Goal: Task Accomplishment & Management: Complete application form

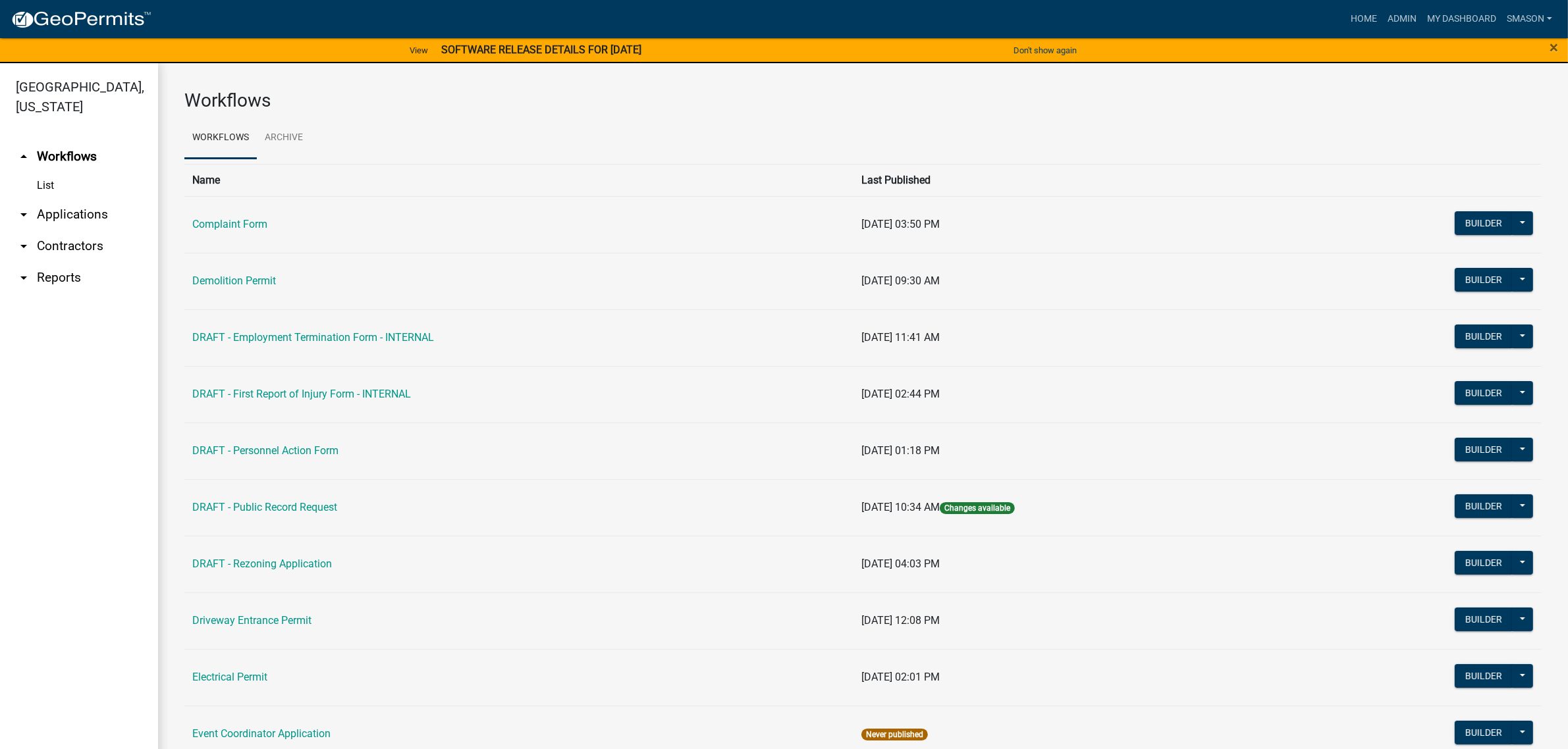
click at [50, 230] on link "arrow_drop_down Applications" at bounding box center [79, 215] width 158 height 31
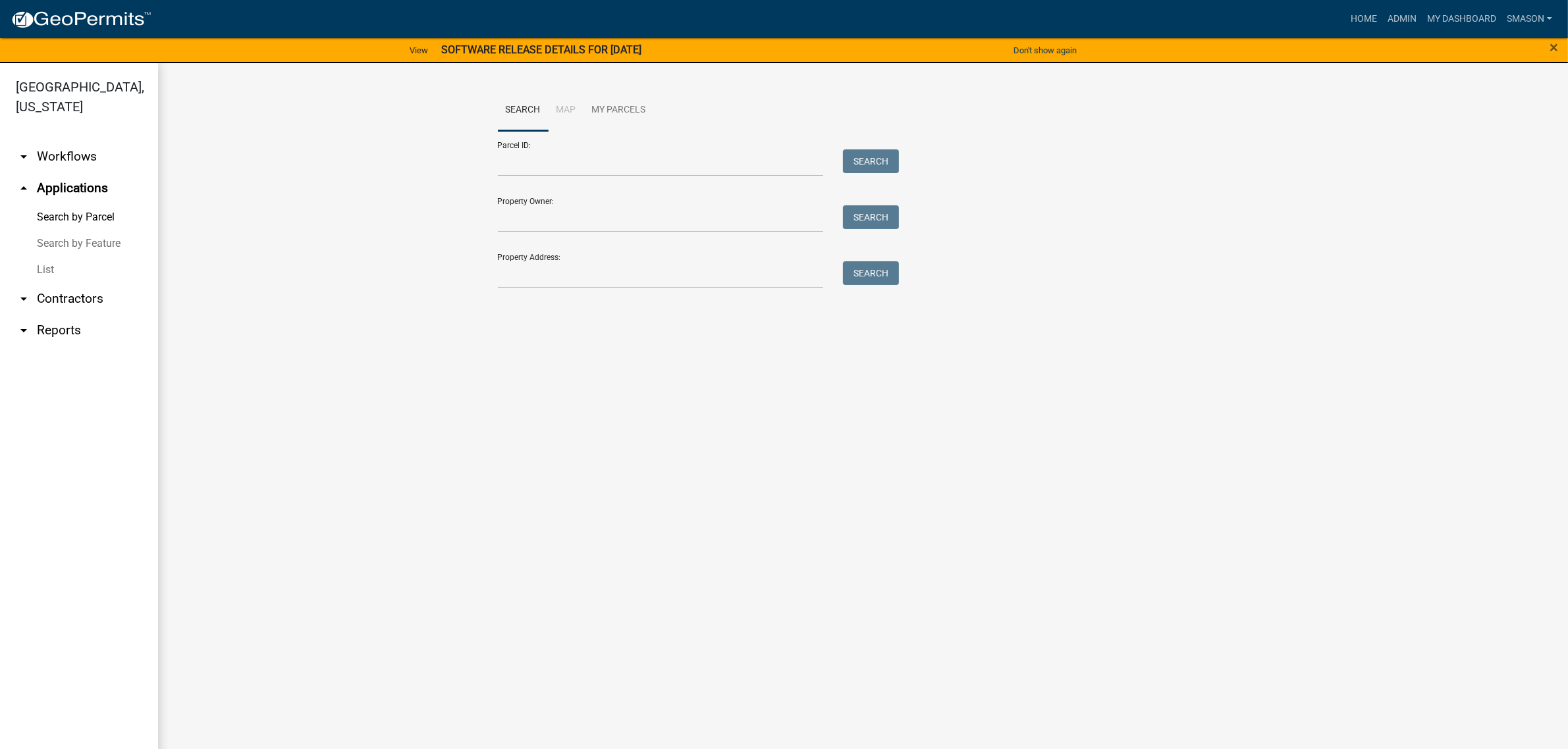
click at [54, 283] on link "List" at bounding box center [79, 270] width 158 height 26
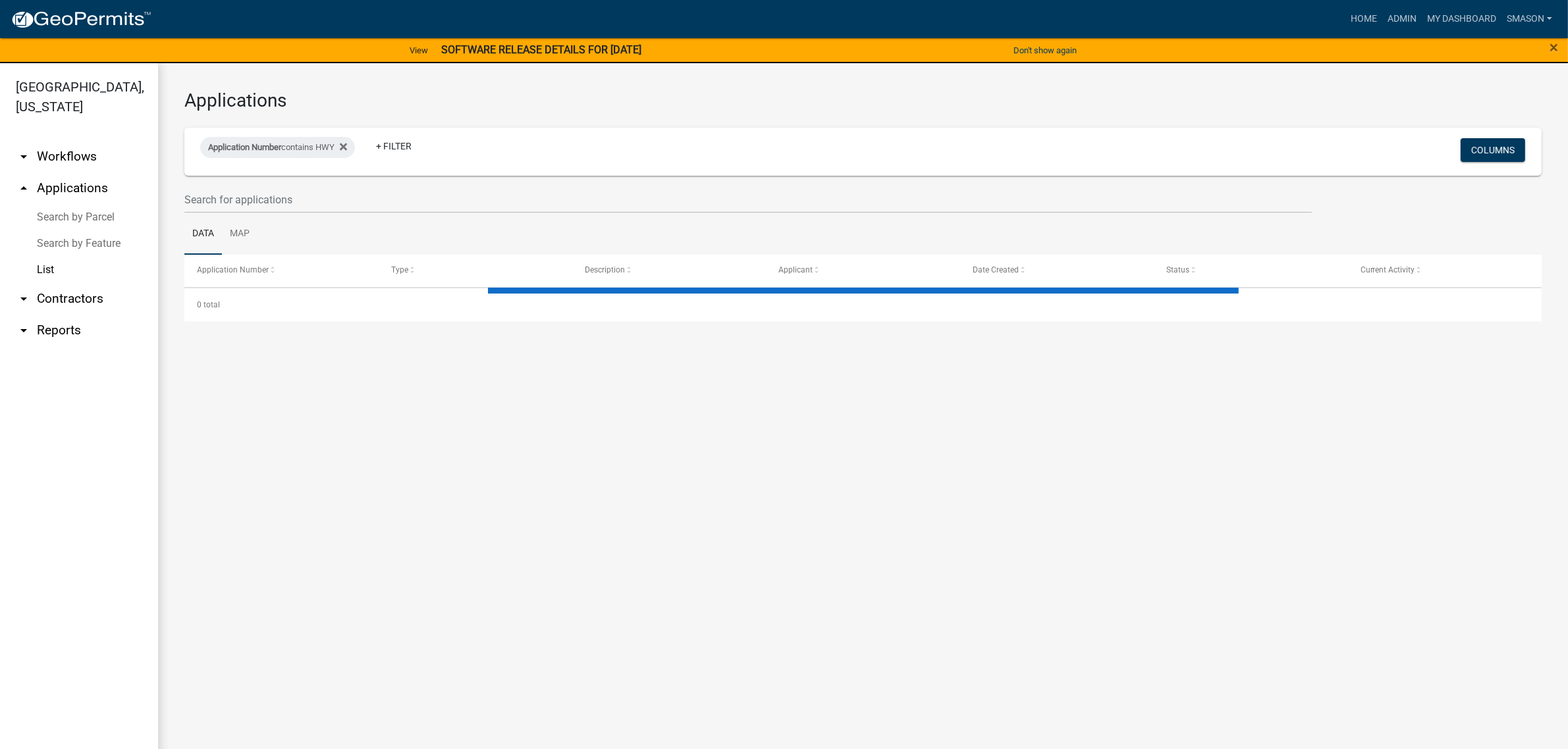
select select "3: 100"
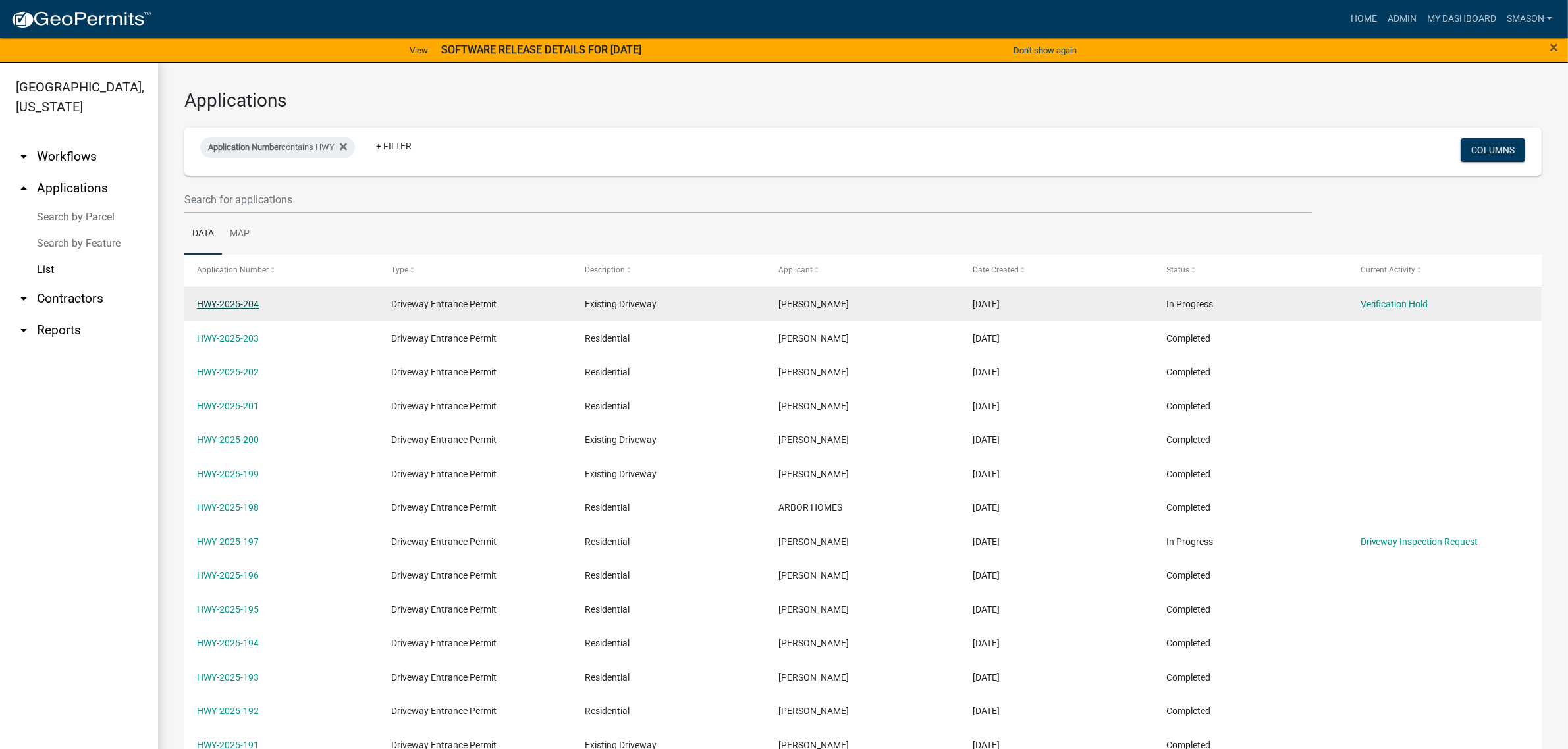
click at [242, 310] on link "HWY-2025-204" at bounding box center [228, 304] width 62 height 11
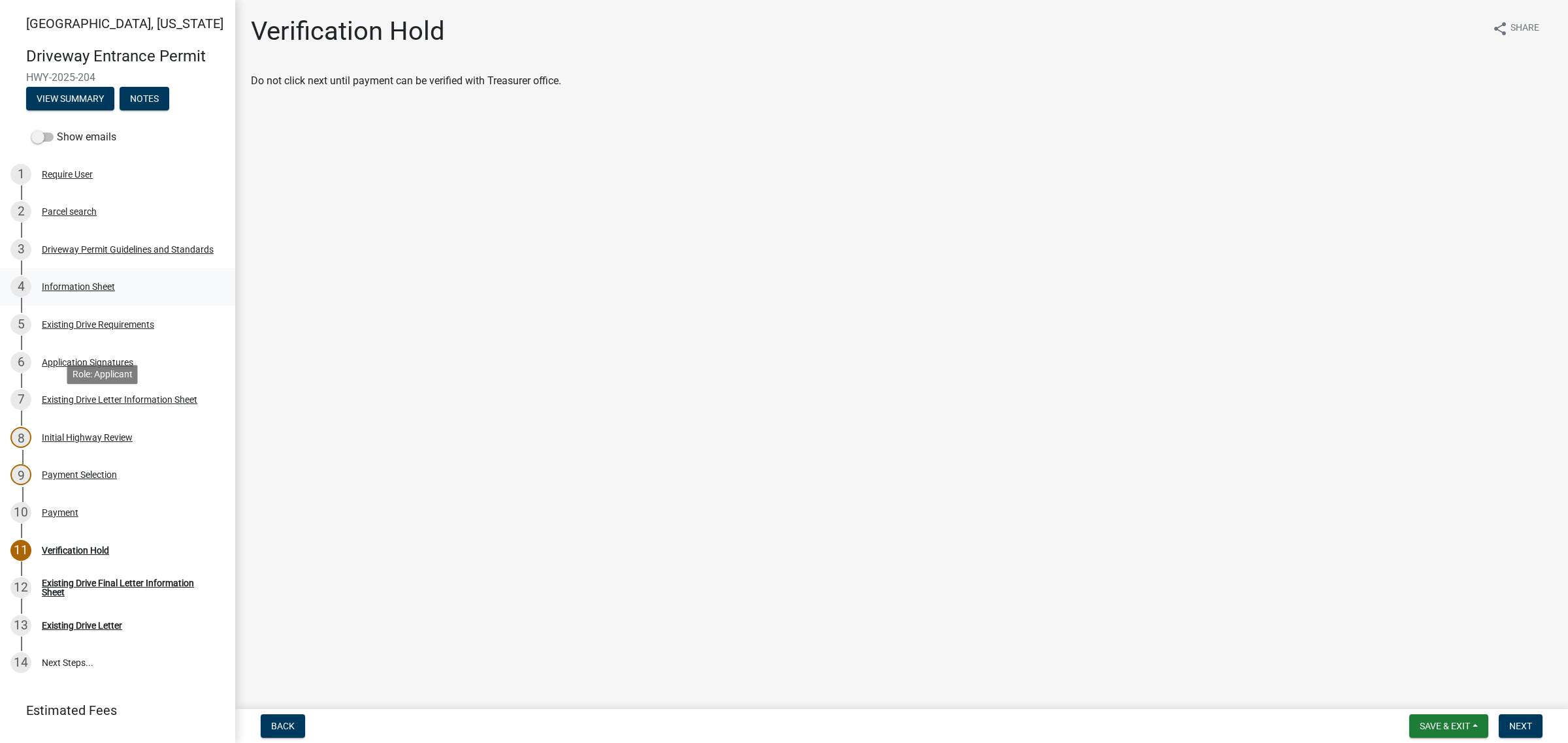
drag, startPoint x: 84, startPoint y: 407, endPoint x: 92, endPoint y: 408, distance: 8.1
click at [85, 297] on div "4 Information Sheet" at bounding box center [112, 286] width 204 height 21
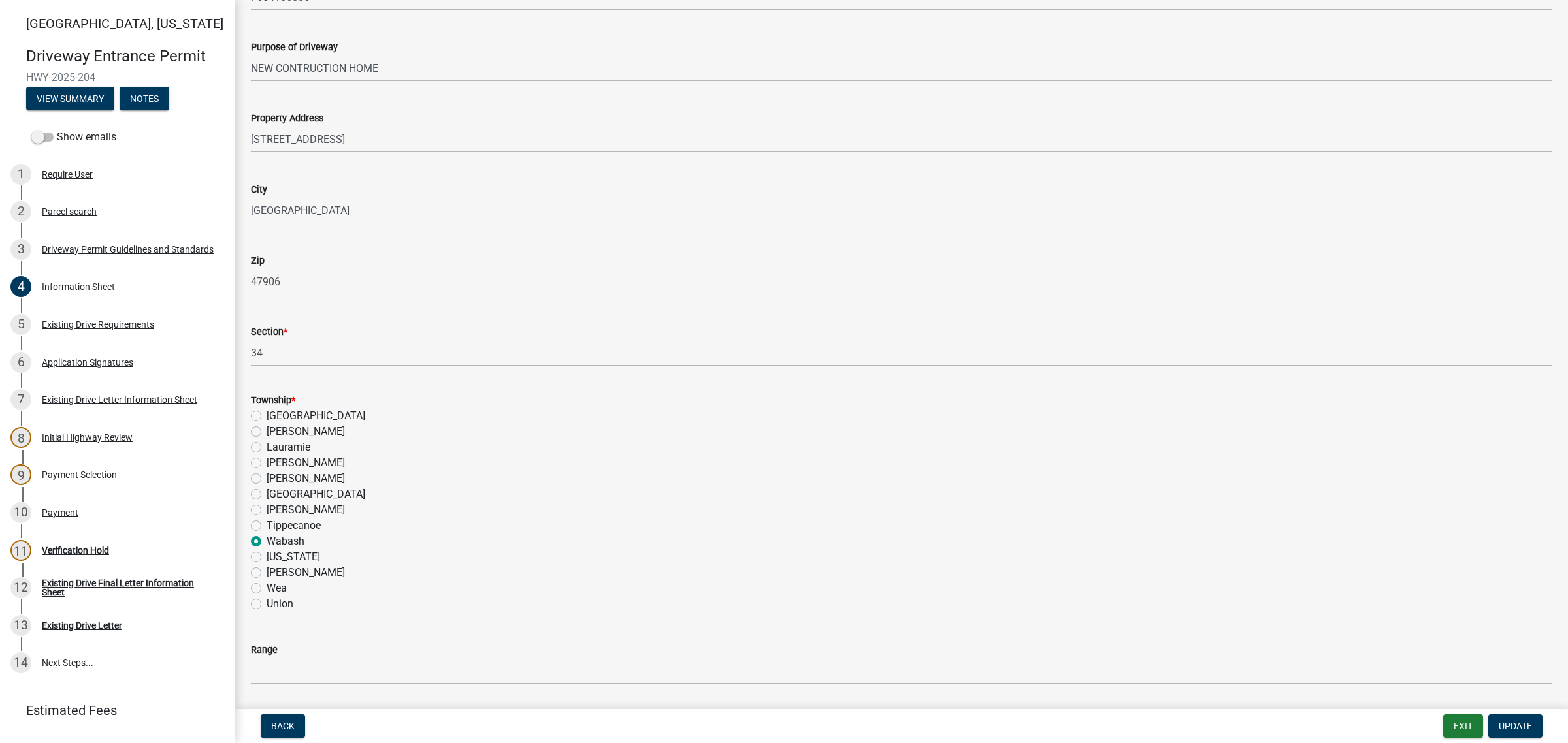
scroll to position [571, 0]
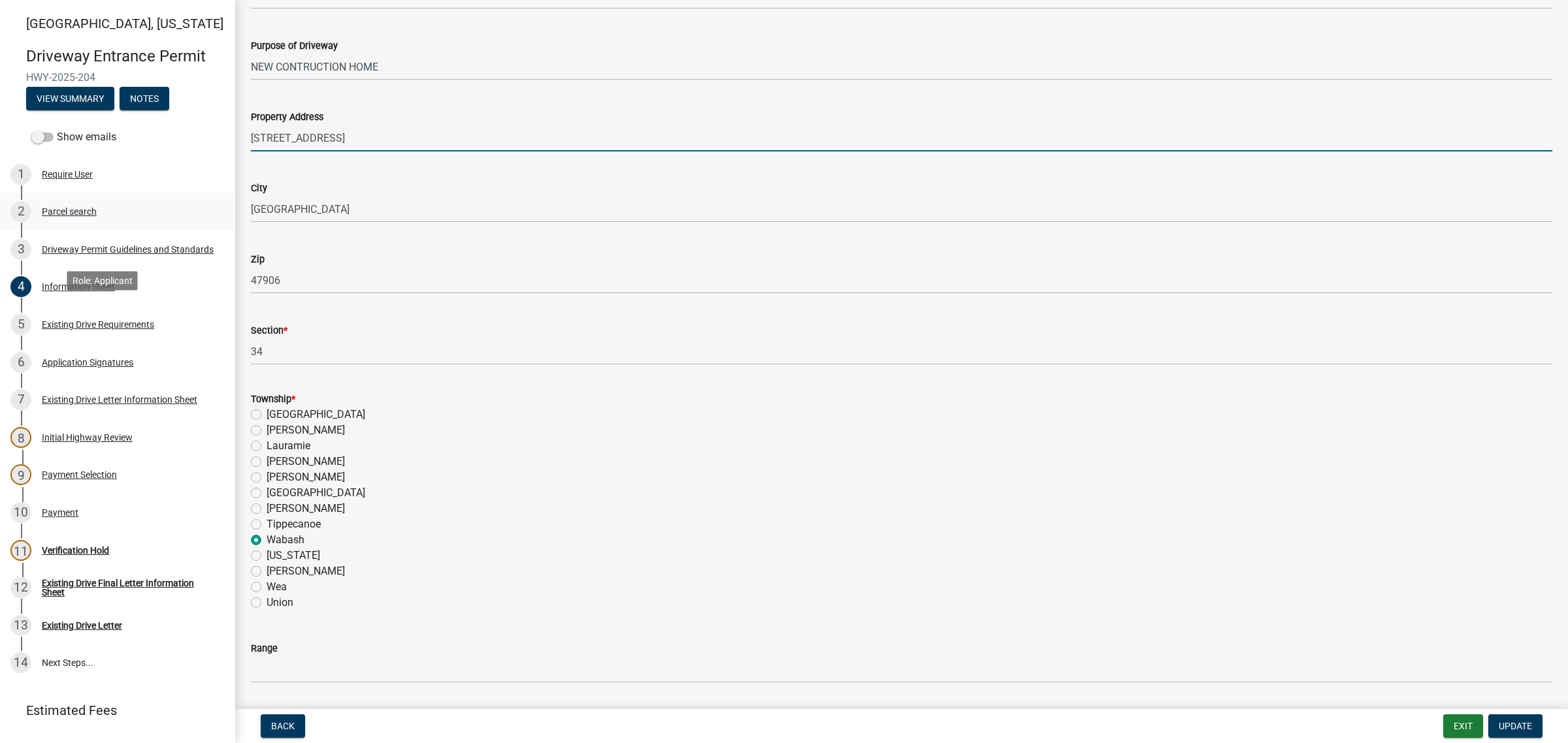
drag, startPoint x: 428, startPoint y: 315, endPoint x: 191, endPoint y: 308, distance: 237.1
click at [191, 308] on div "[GEOGRAPHIC_DATA][US_STATE] Entrance Permit HWY-2025-204 View Summary Notes Sho…" at bounding box center [784, 371] width 1568 height 743
drag, startPoint x: 442, startPoint y: 312, endPoint x: 446, endPoint y: 326, distance: 14.6
click at [442, 152] on input "[STREET_ADDRESS]" at bounding box center [901, 138] width 1301 height 27
drag, startPoint x: 438, startPoint y: 314, endPoint x: 451, endPoint y: 310, distance: 13.6
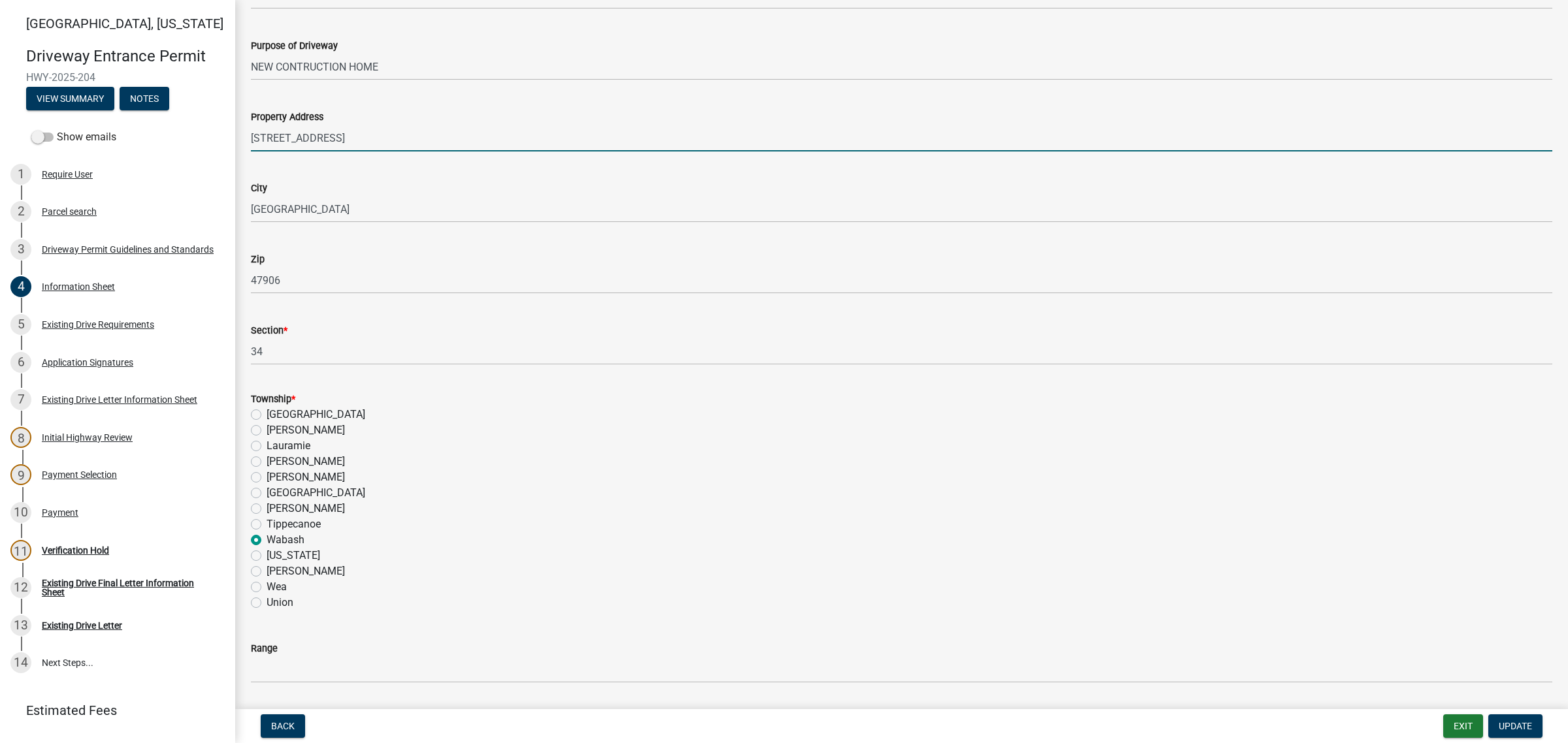
click at [439, 152] on input "[STREET_ADDRESS]" at bounding box center [901, 138] width 1301 height 27
click at [454, 152] on input "[STREET_ADDRESS]" at bounding box center [901, 138] width 1301 height 27
click at [426, 152] on input "[STREET_ADDRESS]" at bounding box center [901, 138] width 1301 height 27
click at [410, 152] on input "[STREET_ADDRESS]" at bounding box center [901, 138] width 1301 height 27
click at [439, 125] on div "Property Address" at bounding box center [901, 117] width 1301 height 16
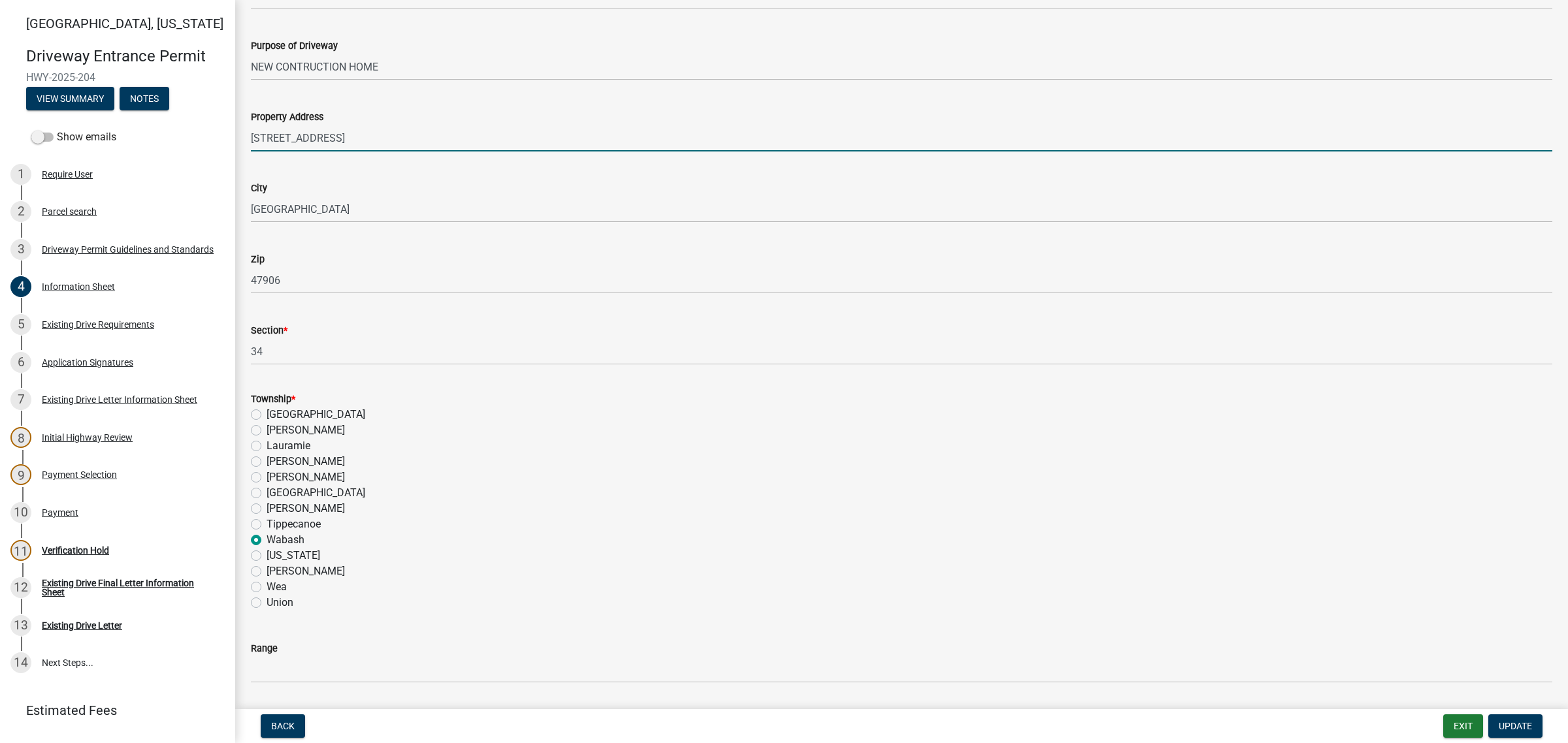
drag, startPoint x: 408, startPoint y: 314, endPoint x: 417, endPoint y: 311, distance: 9.5
click at [408, 152] on input "[STREET_ADDRESS]" at bounding box center [901, 138] width 1301 height 27
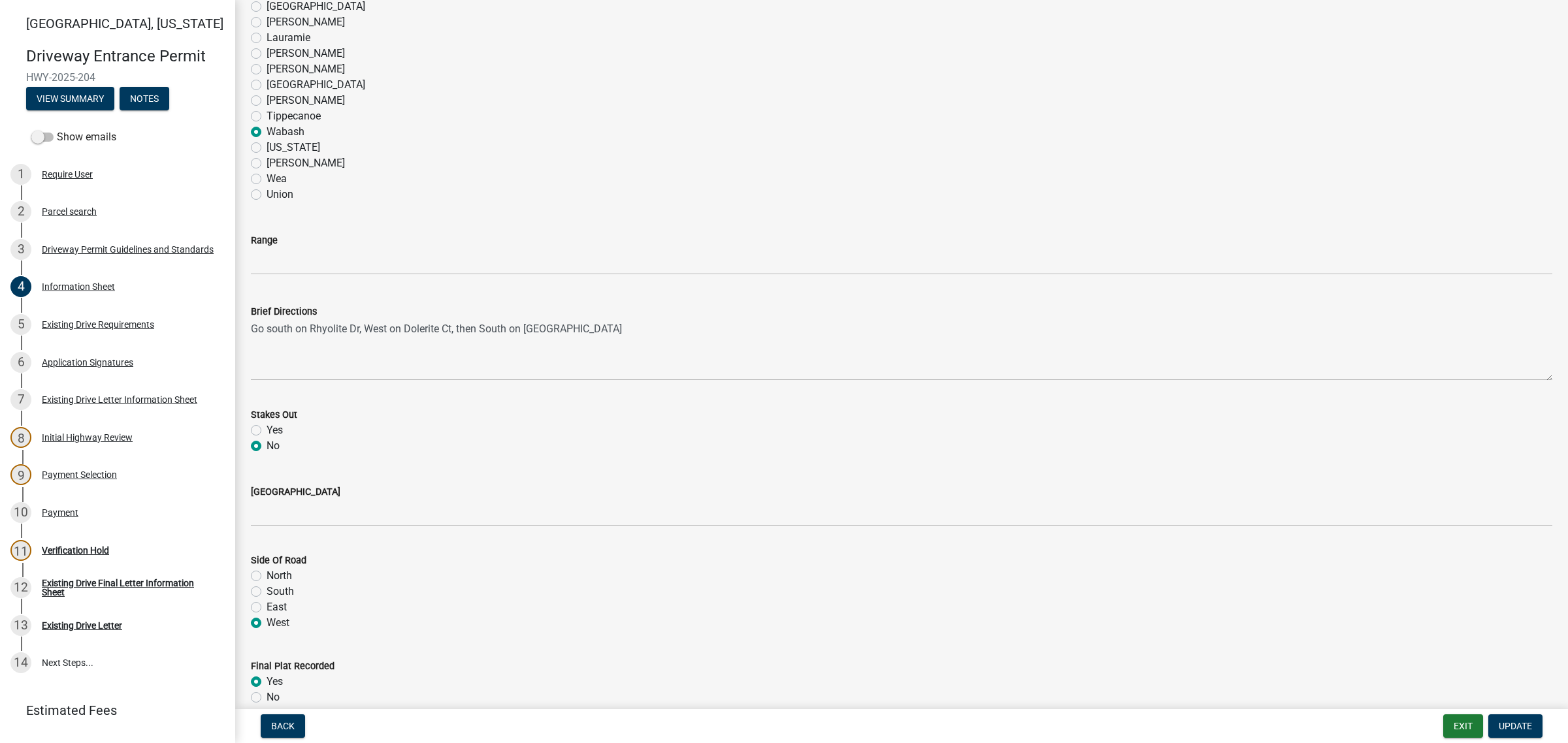
scroll to position [1224, 0]
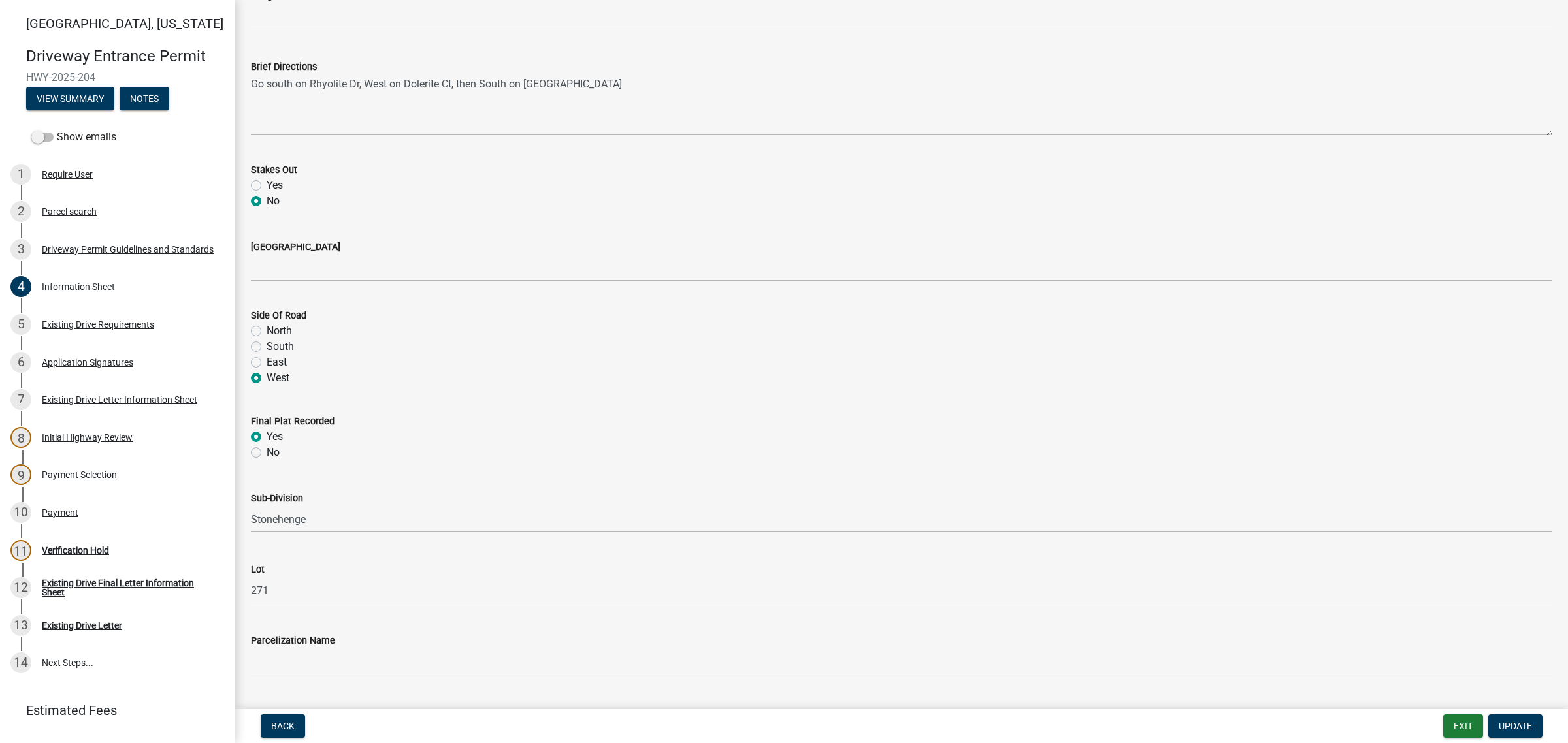
type input "[STREET_ADDRESS]"
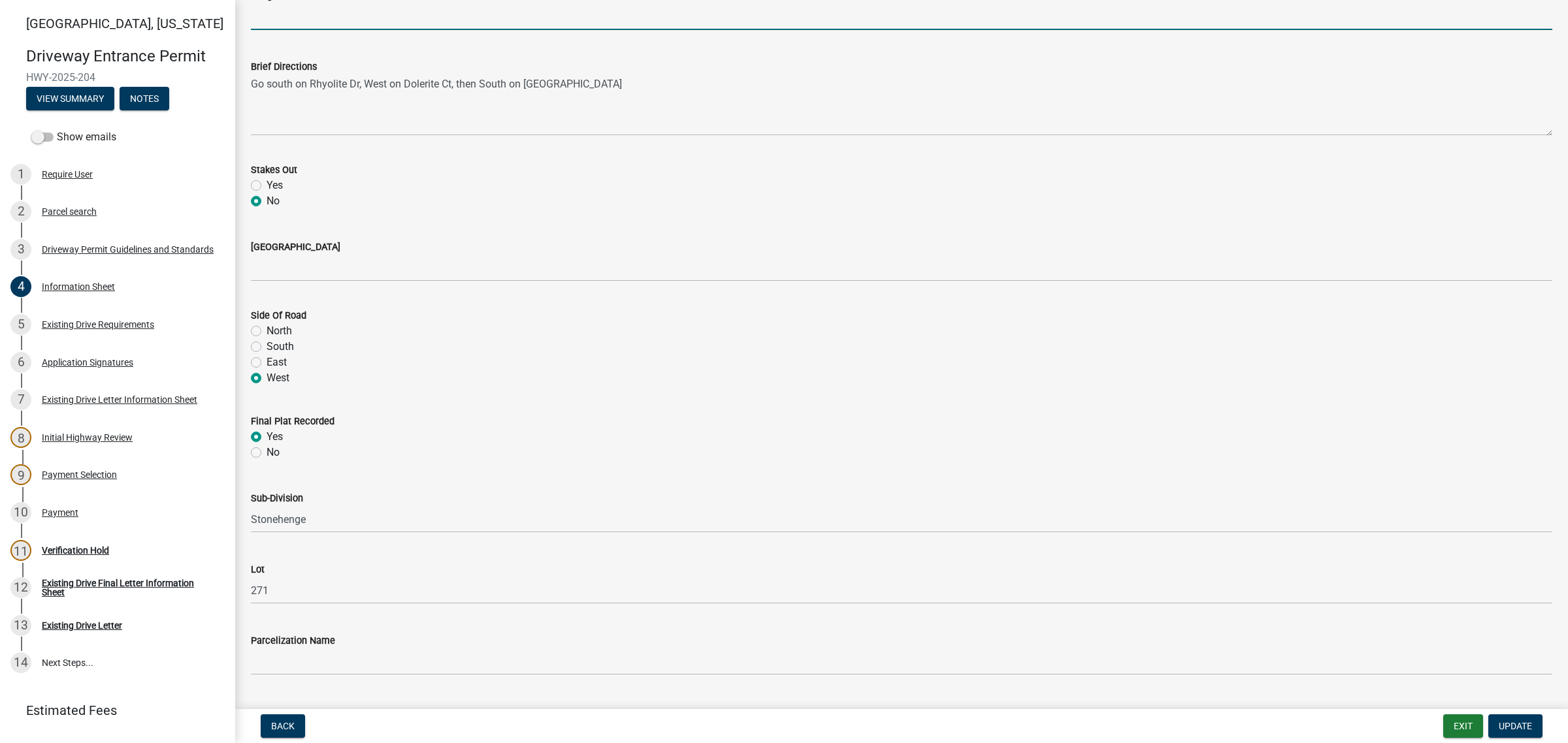
click at [286, 30] on input "Range" at bounding box center [901, 17] width 1301 height 27
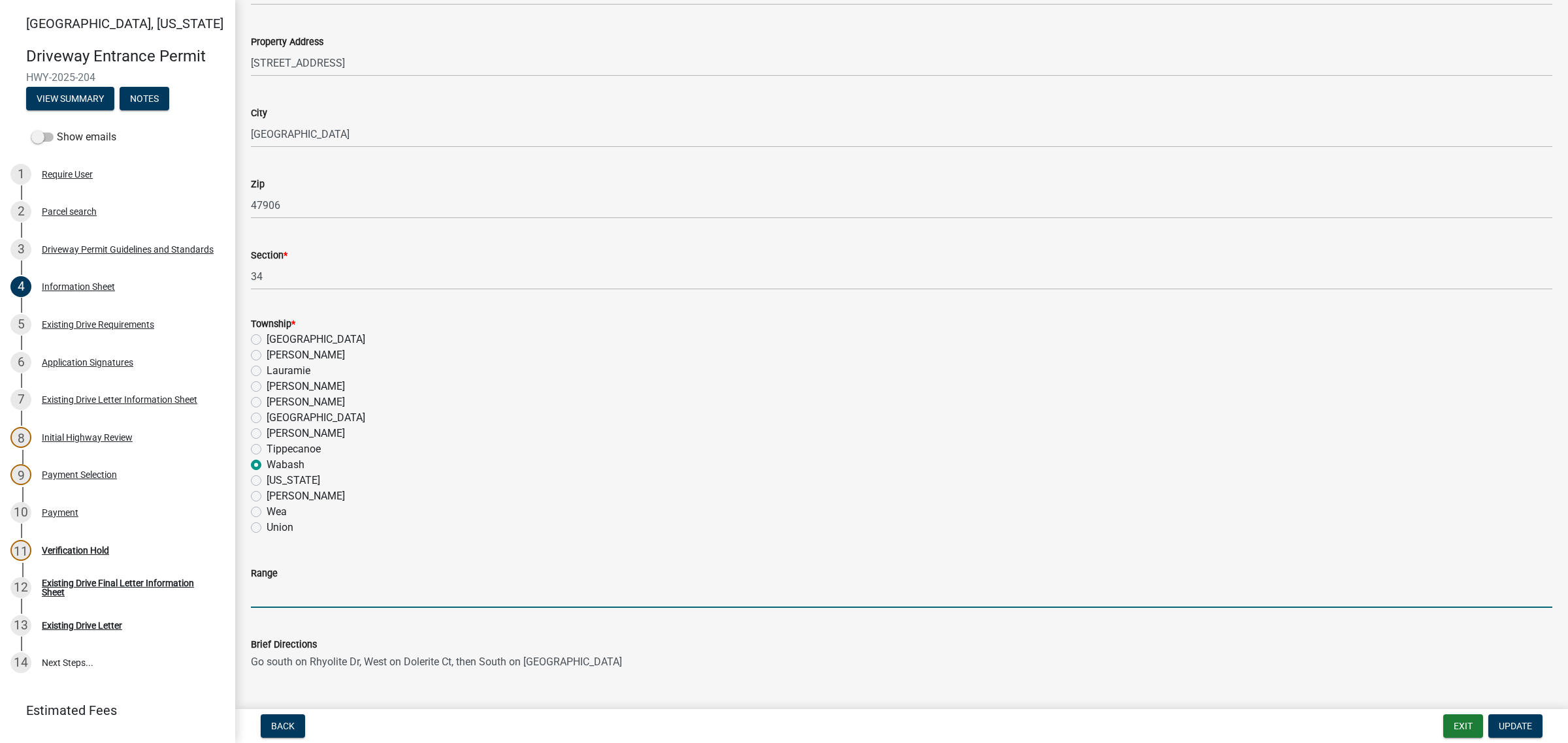
scroll to position [490, 0]
